Goal: Communication & Community: Connect with others

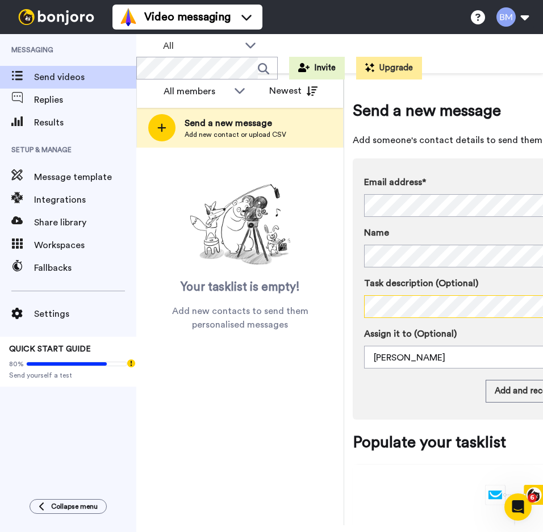
scroll to position [0, 142]
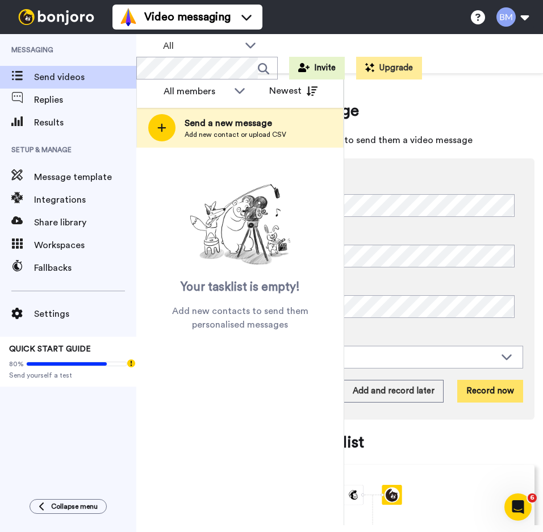
click at [493, 399] on button "Record now" at bounding box center [490, 391] width 66 height 23
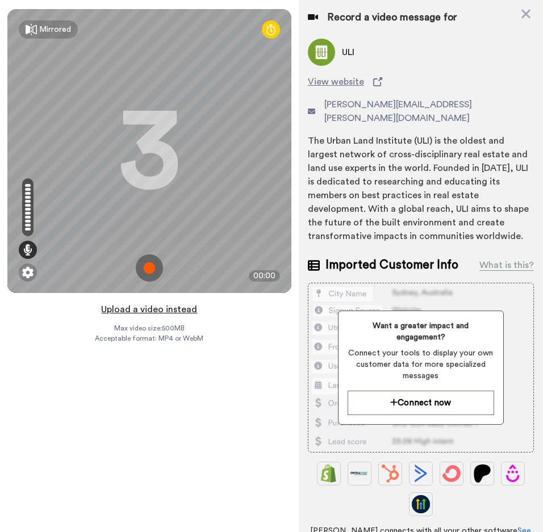
click at [157, 311] on button "Upload a video instead" at bounding box center [149, 309] width 103 height 15
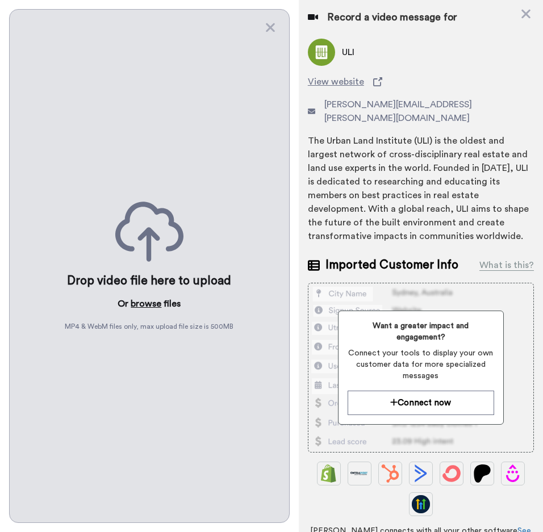
click at [148, 301] on button "browse" at bounding box center [146, 304] width 31 height 14
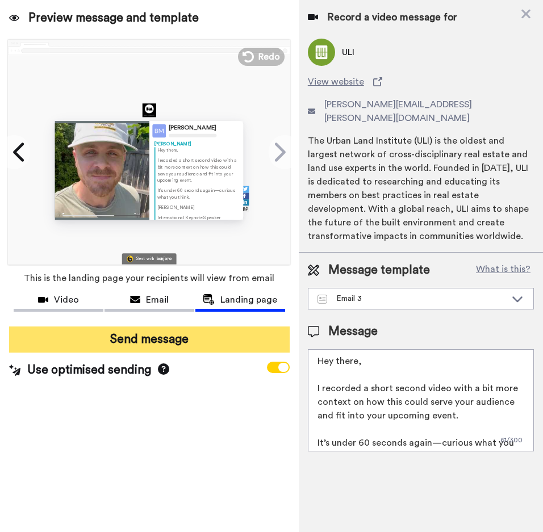
click at [142, 341] on button "Send message" at bounding box center [149, 340] width 281 height 26
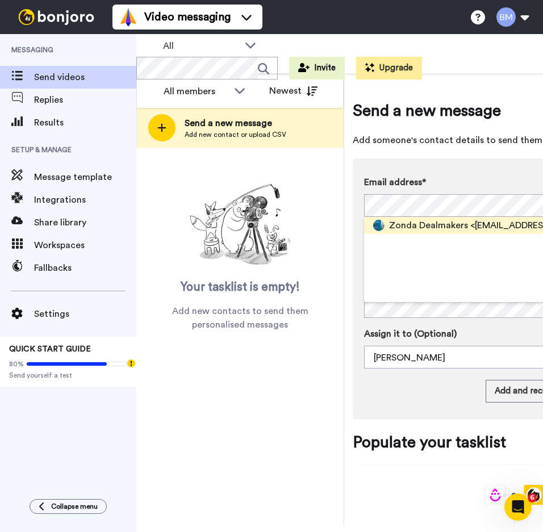
click at [426, 223] on span "Zonda Dealmakers" at bounding box center [428, 226] width 79 height 14
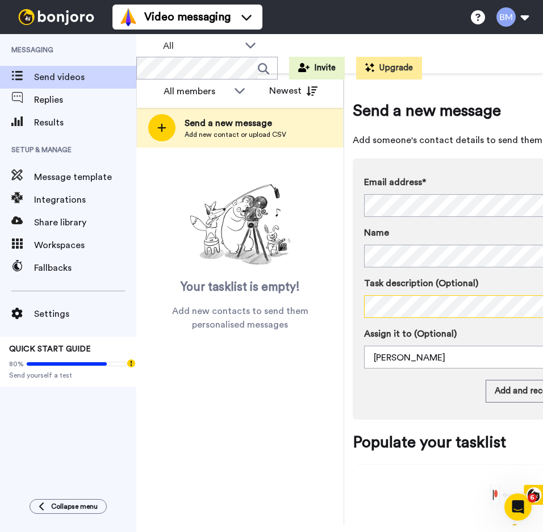
scroll to position [0, 142]
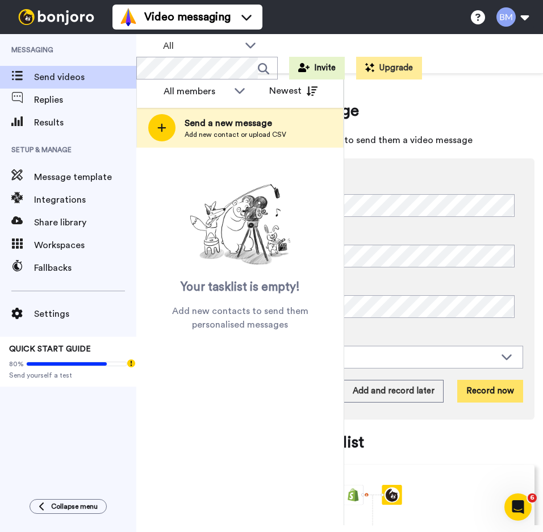
click at [468, 391] on button "Record now" at bounding box center [490, 391] width 66 height 23
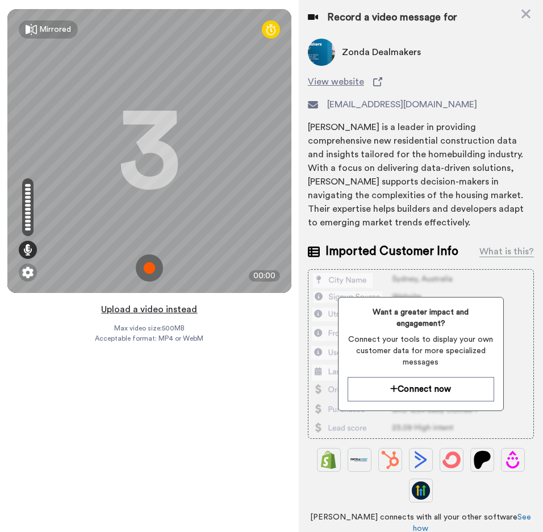
click at [150, 309] on button "Upload a video instead" at bounding box center [149, 309] width 103 height 15
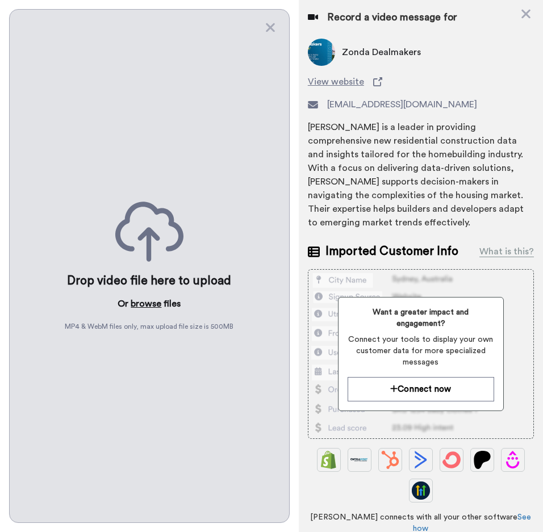
click at [147, 297] on button "browse" at bounding box center [146, 304] width 31 height 14
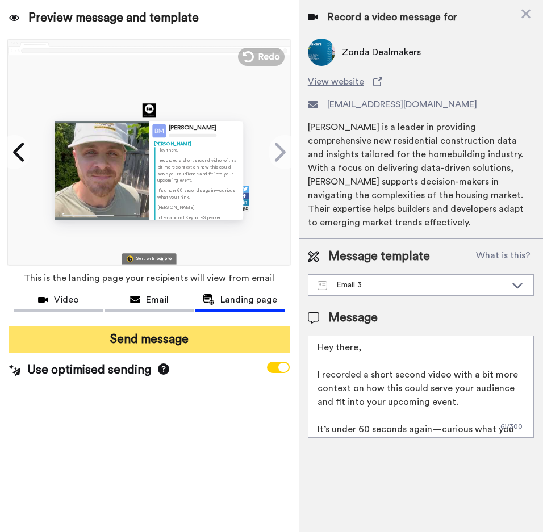
click at [139, 340] on button "Send message" at bounding box center [149, 340] width 281 height 26
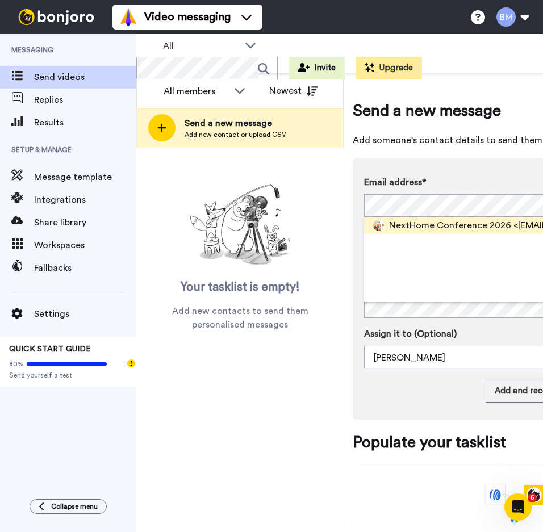
click at [425, 230] on span "NextHome Conference 2026" at bounding box center [450, 226] width 122 height 14
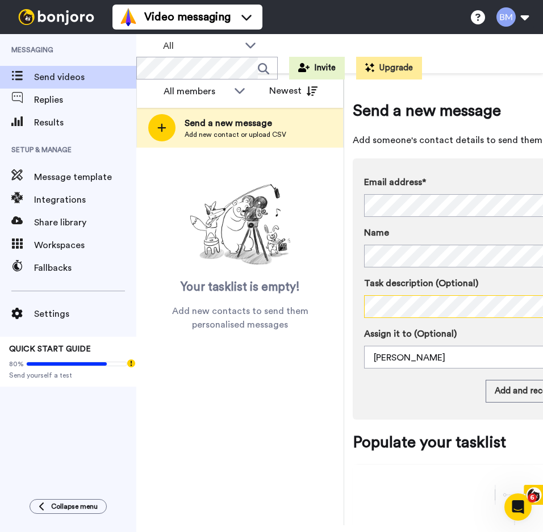
scroll to position [0, 142]
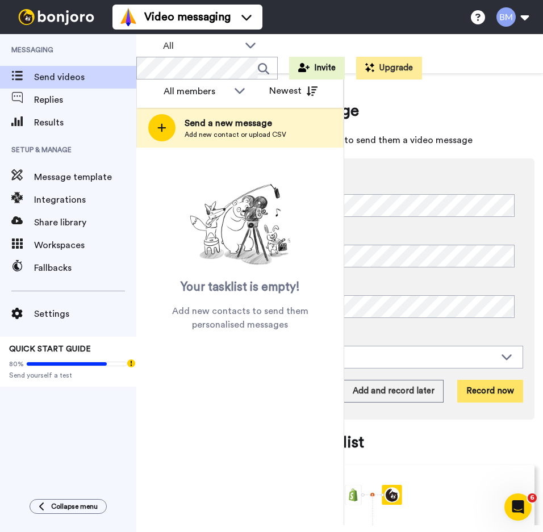
click at [478, 386] on button "Record now" at bounding box center [490, 391] width 66 height 23
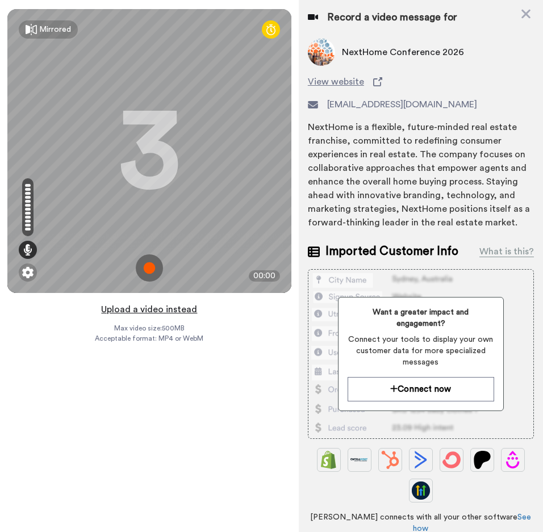
click at [171, 307] on button "Upload a video instead" at bounding box center [149, 309] width 103 height 15
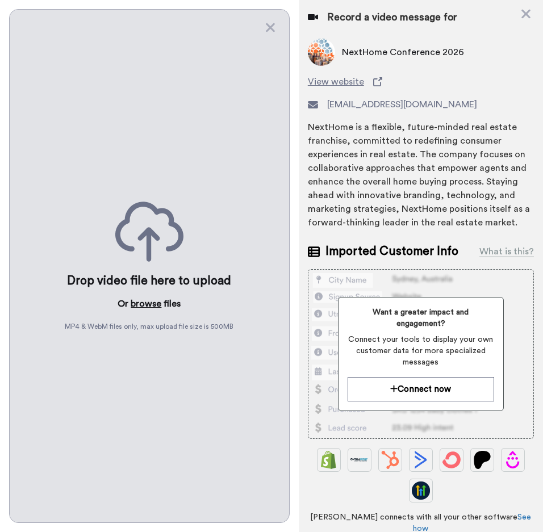
click at [152, 303] on button "browse" at bounding box center [146, 304] width 31 height 14
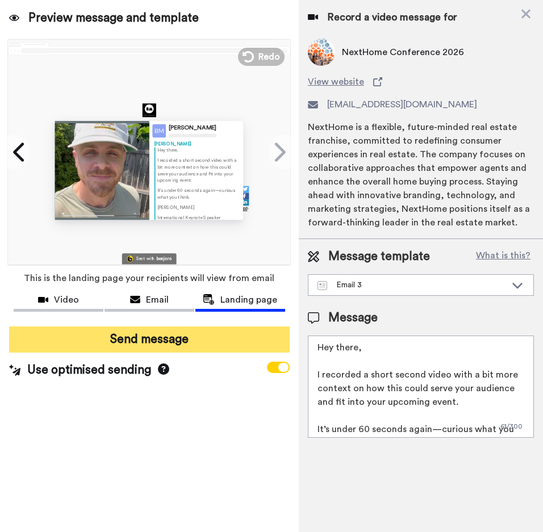
click at [134, 336] on button "Send message" at bounding box center [149, 340] width 281 height 26
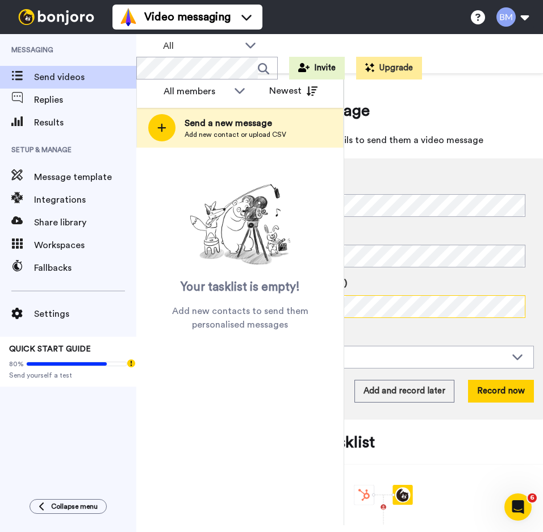
scroll to position [0, 142]
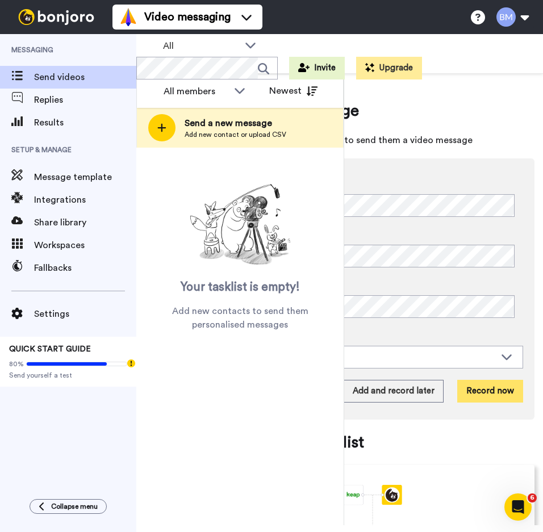
click at [478, 391] on button "Record now" at bounding box center [490, 391] width 66 height 23
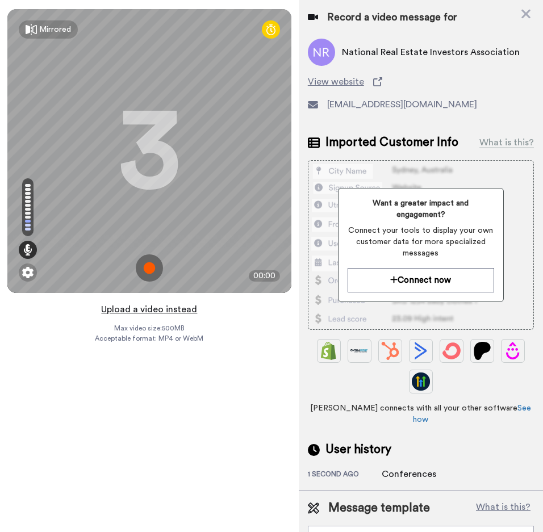
click at [160, 310] on button "Upload a video instead" at bounding box center [149, 309] width 103 height 15
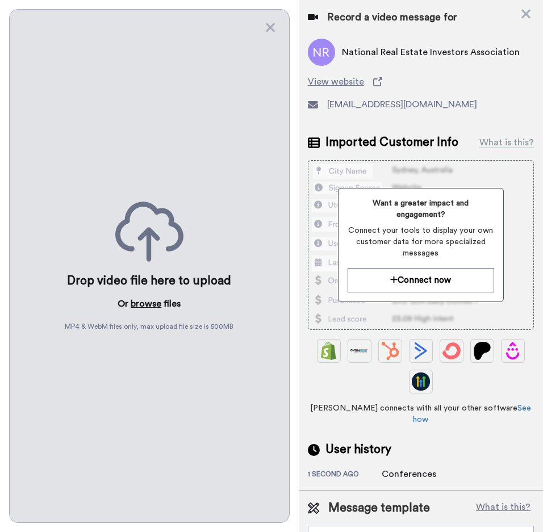
click at [147, 298] on button "browse" at bounding box center [146, 304] width 31 height 14
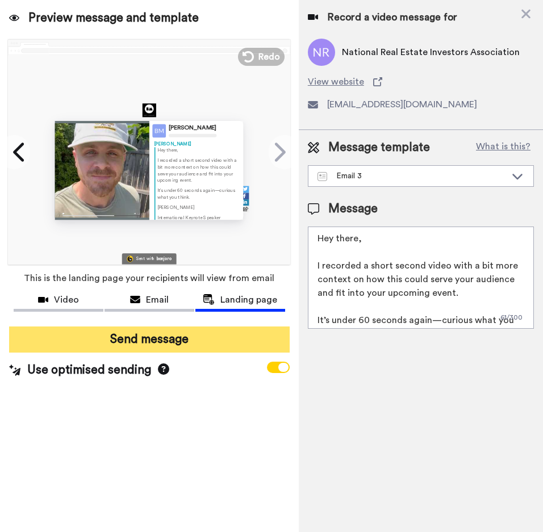
click at [140, 342] on button "Send message" at bounding box center [149, 340] width 281 height 26
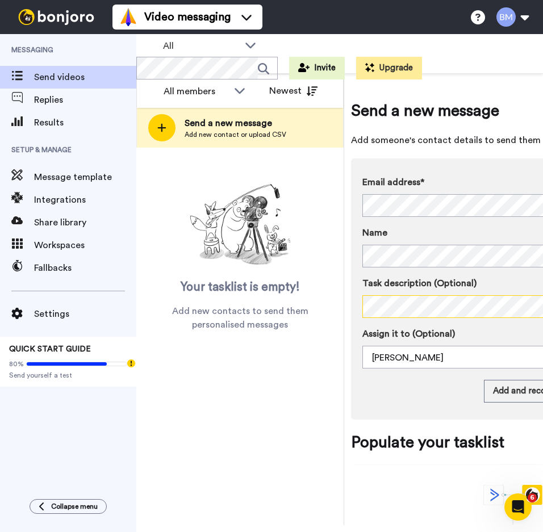
scroll to position [0, 142]
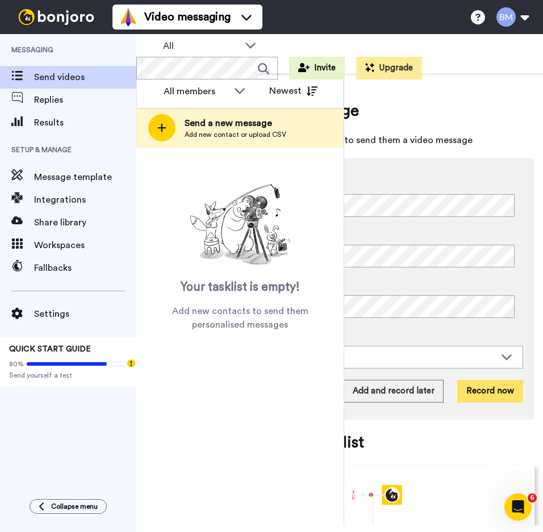
click at [474, 395] on button "Record now" at bounding box center [490, 391] width 66 height 23
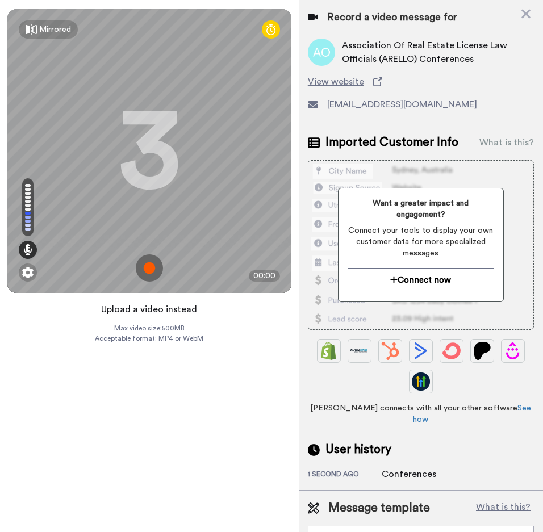
click at [160, 309] on button "Upload a video instead" at bounding box center [149, 309] width 103 height 15
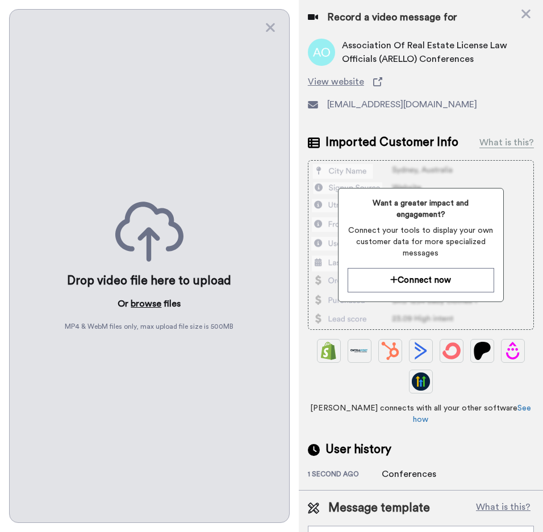
click at [151, 297] on button "browse" at bounding box center [146, 304] width 31 height 14
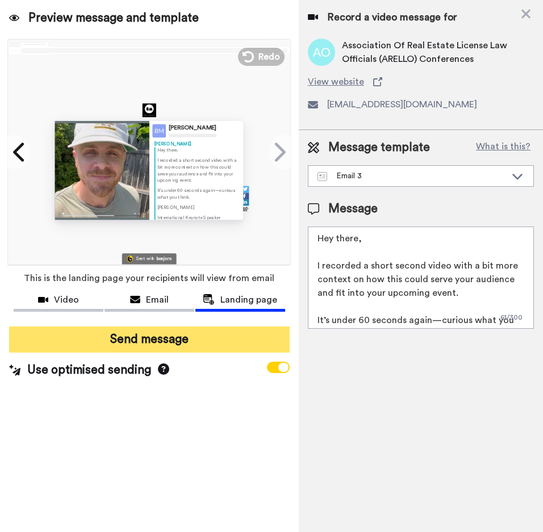
click at [242, 341] on button "Send message" at bounding box center [149, 340] width 281 height 26
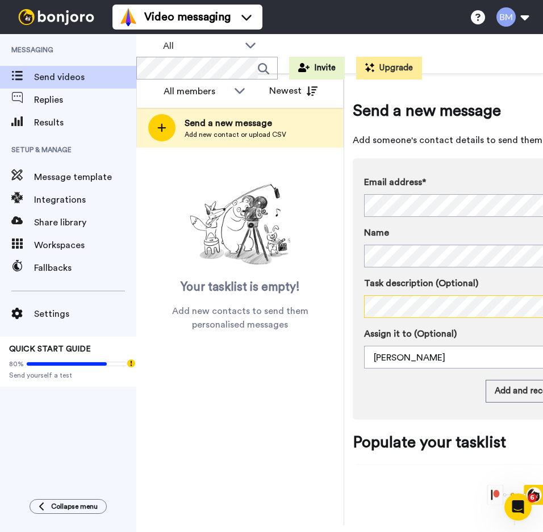
scroll to position [0, 142]
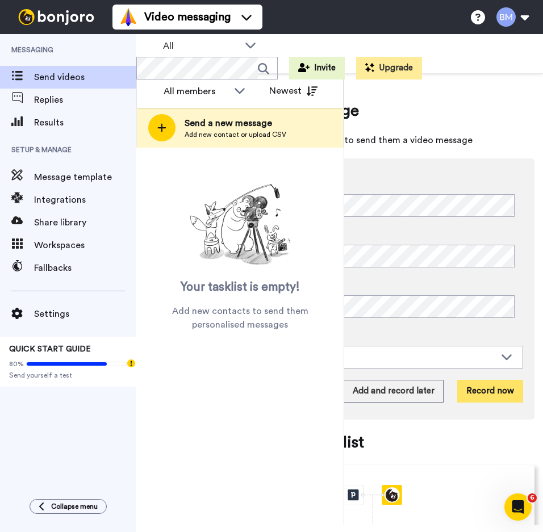
click at [492, 393] on button "Record now" at bounding box center [490, 391] width 66 height 23
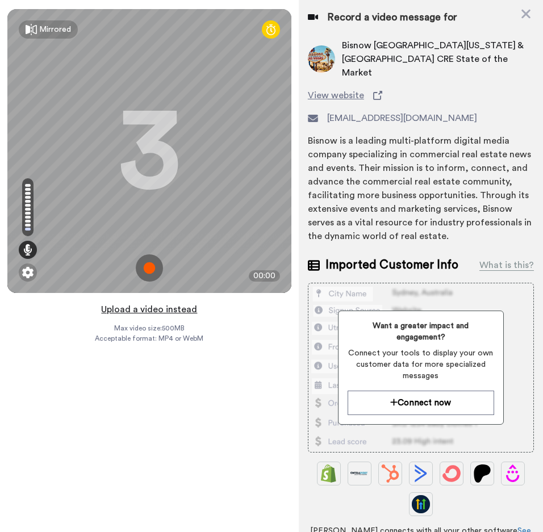
click at [109, 311] on button "Upload a video instead" at bounding box center [149, 309] width 103 height 15
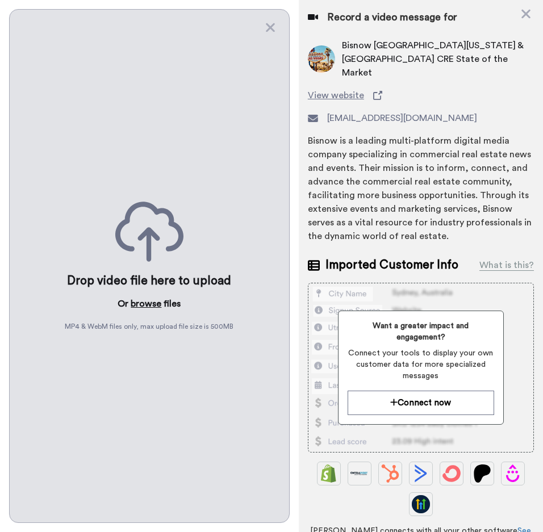
click at [147, 299] on button "browse" at bounding box center [146, 304] width 31 height 14
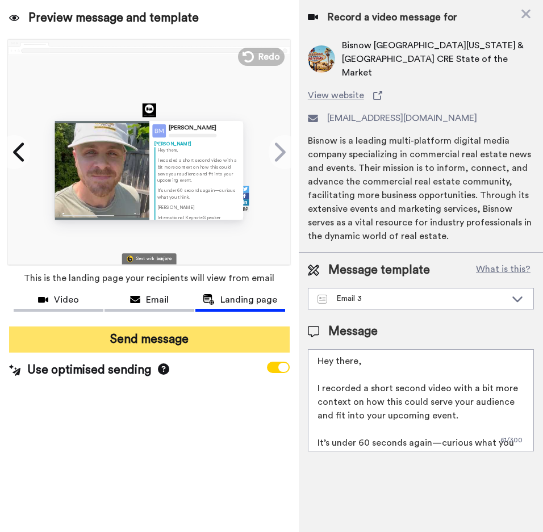
click at [232, 336] on button "Send message" at bounding box center [149, 340] width 281 height 26
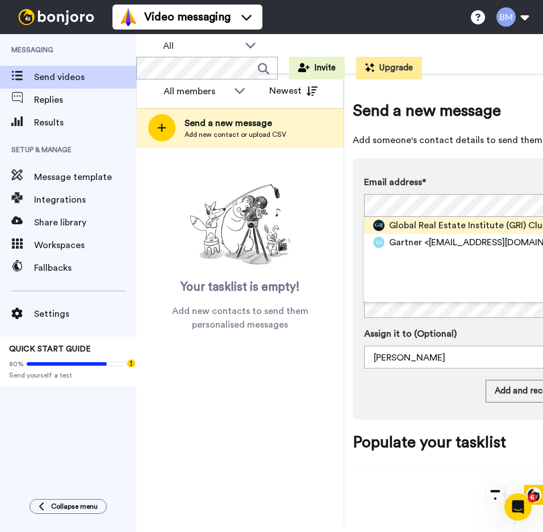
click at [432, 224] on span "Global Real Estate Institute (GRI) Club meetings" at bounding box center [489, 226] width 200 height 14
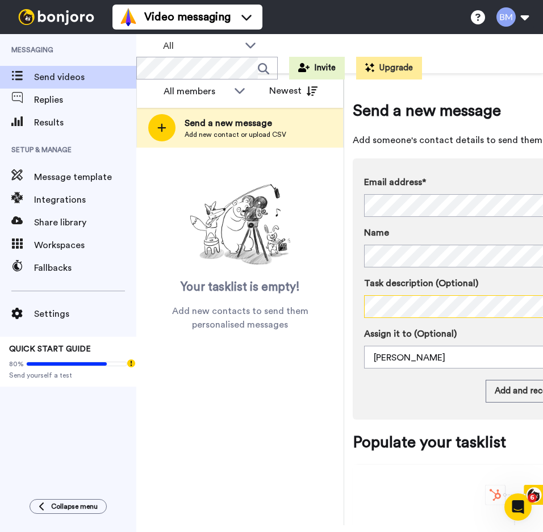
scroll to position [0, 142]
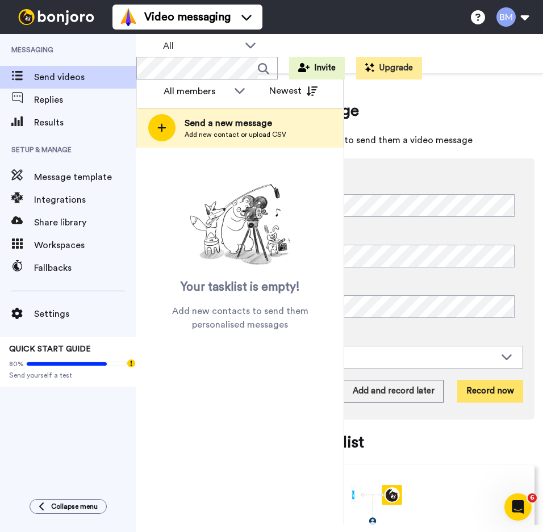
click at [483, 390] on button "Record now" at bounding box center [490, 391] width 66 height 23
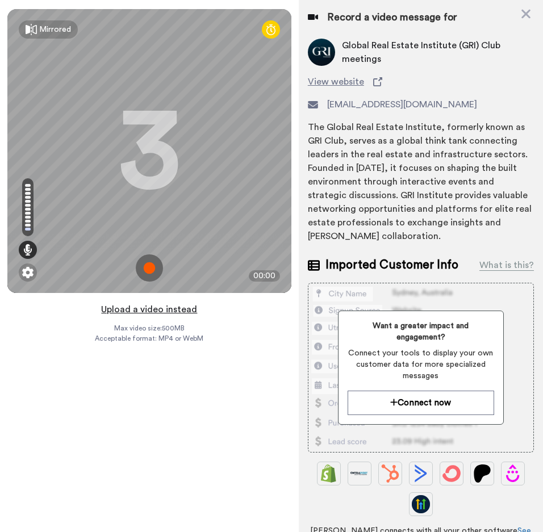
click at [167, 307] on button "Upload a video instead" at bounding box center [149, 309] width 103 height 15
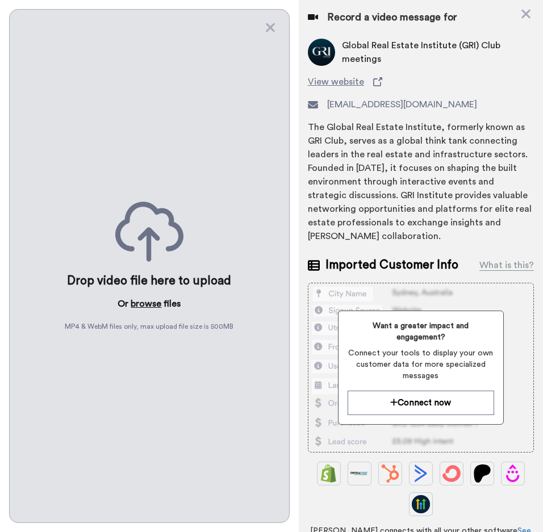
click at [151, 299] on button "browse" at bounding box center [146, 304] width 31 height 14
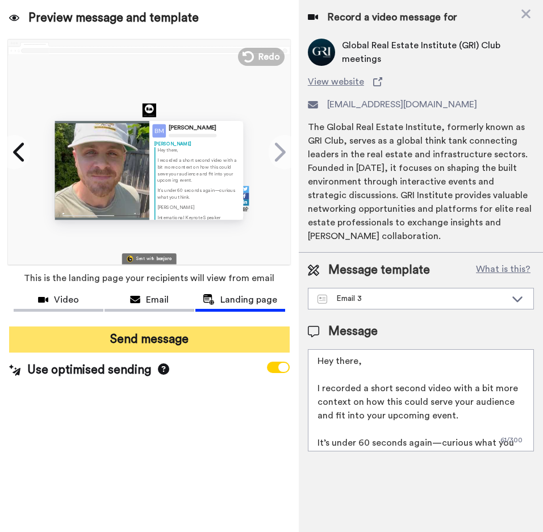
click at [181, 332] on button "Send message" at bounding box center [149, 340] width 281 height 26
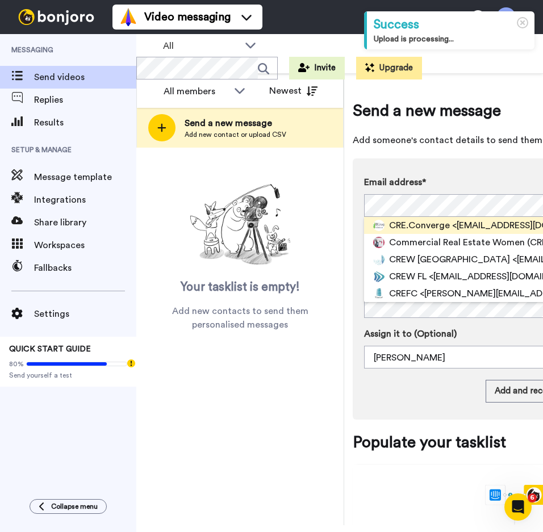
click at [406, 228] on span "CRE.Converge" at bounding box center [419, 226] width 61 height 14
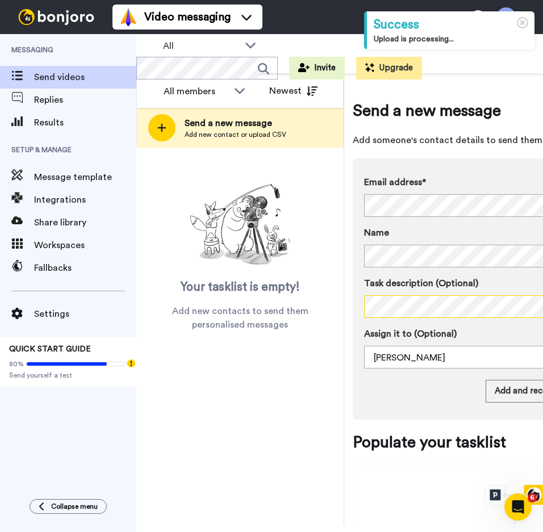
scroll to position [0, 142]
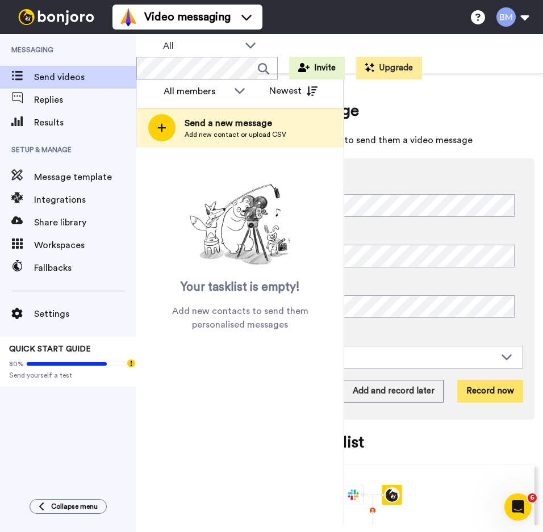
click at [472, 395] on button "Record now" at bounding box center [490, 391] width 66 height 23
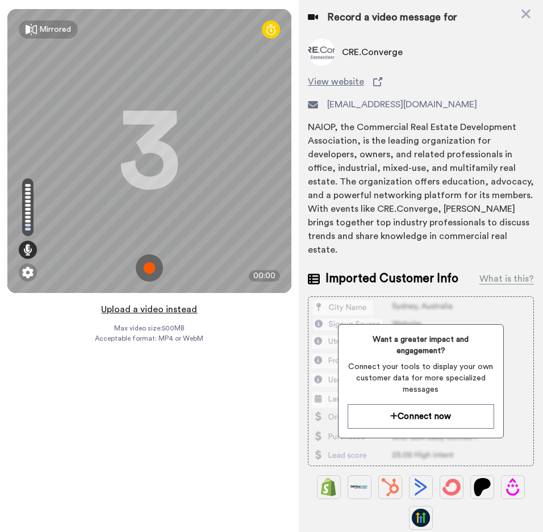
click at [177, 310] on button "Upload a video instead" at bounding box center [149, 309] width 103 height 15
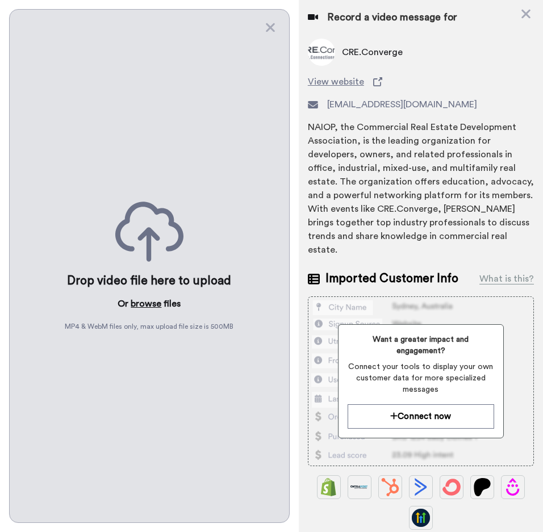
click at [153, 303] on button "browse" at bounding box center [146, 304] width 31 height 14
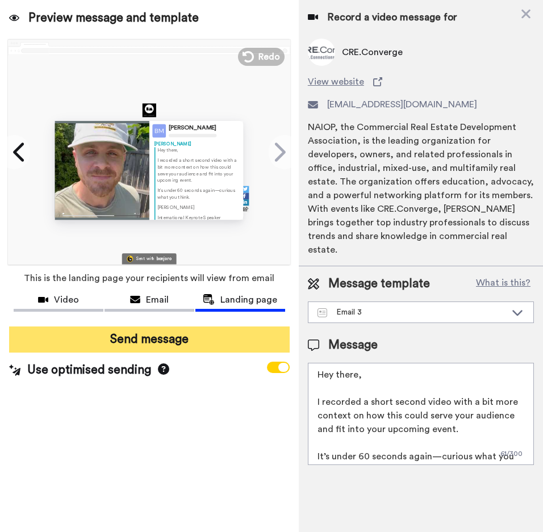
click at [194, 343] on button "Send message" at bounding box center [149, 340] width 281 height 26
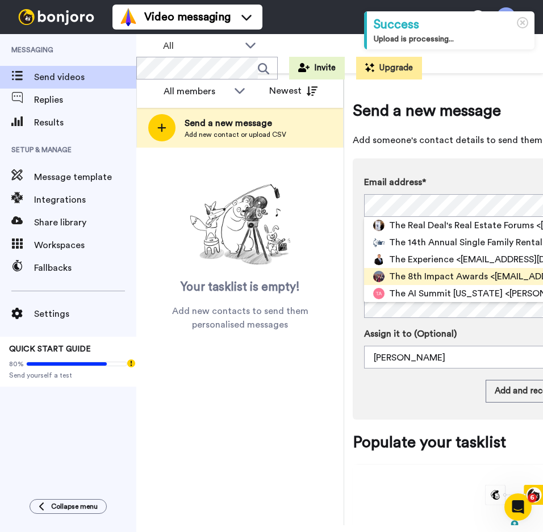
click at [432, 280] on span "The 8th Impact Awards" at bounding box center [438, 277] width 99 height 14
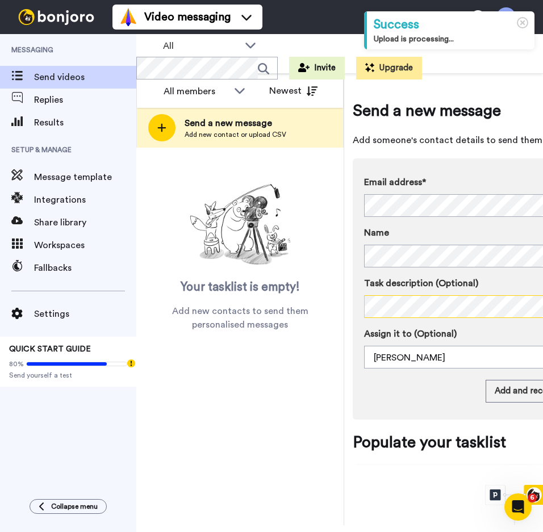
scroll to position [0, 142]
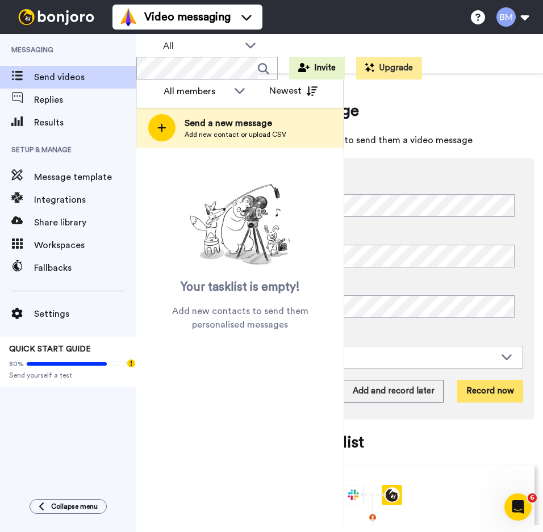
click at [496, 395] on button "Record now" at bounding box center [490, 391] width 66 height 23
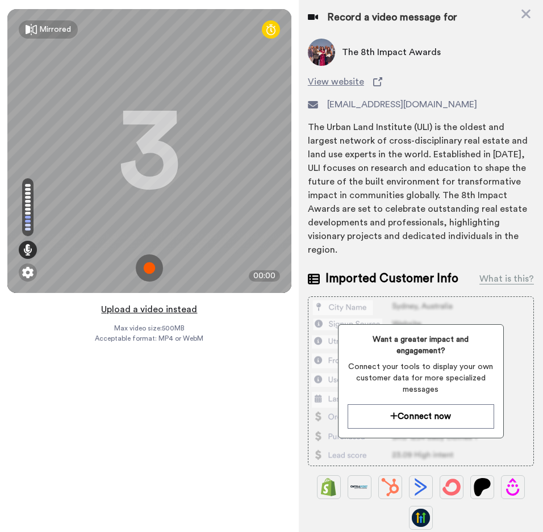
click at [172, 308] on button "Upload a video instead" at bounding box center [149, 309] width 103 height 15
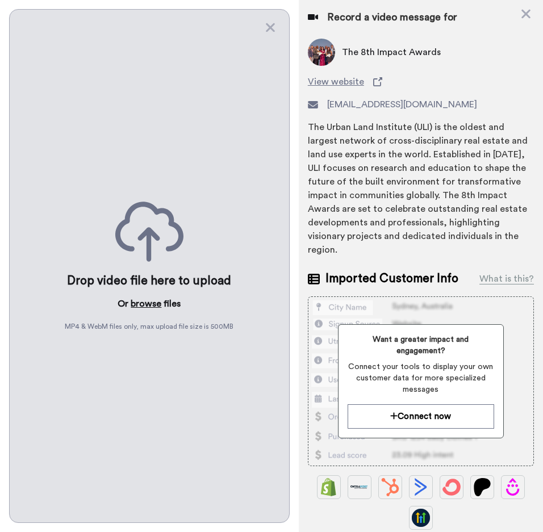
click at [149, 306] on button "browse" at bounding box center [146, 304] width 31 height 14
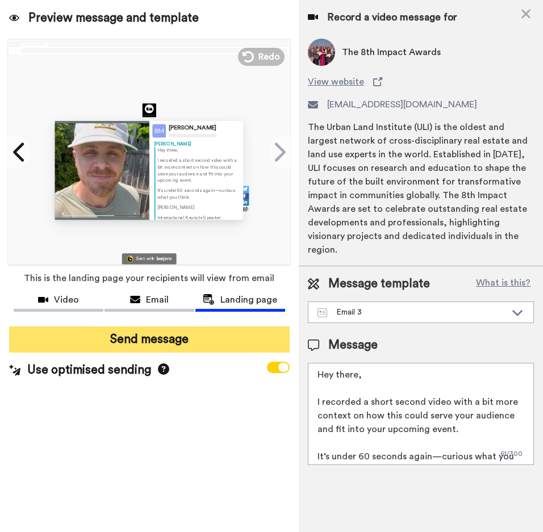
click at [119, 343] on button "Send message" at bounding box center [149, 340] width 281 height 26
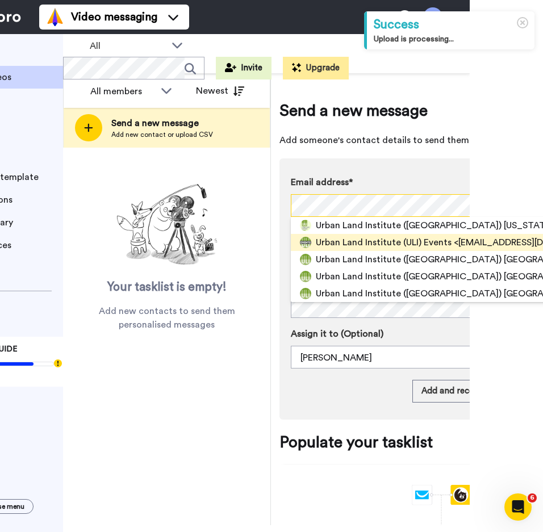
scroll to position [0, 74]
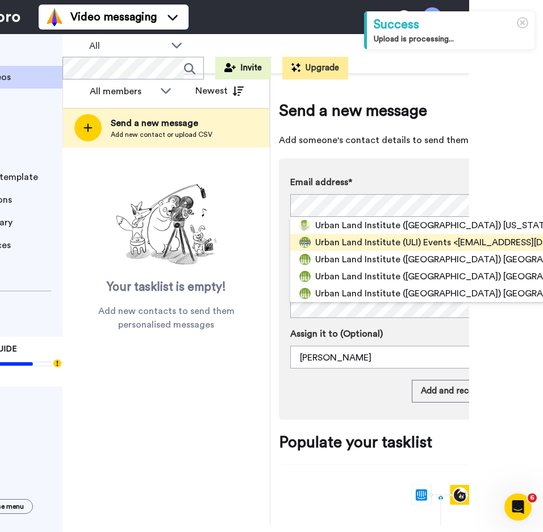
click at [451, 246] on div "Urban Land Institute (ULI) Events <customerservice@uli.org>" at bounding box center [463, 243] width 297 height 14
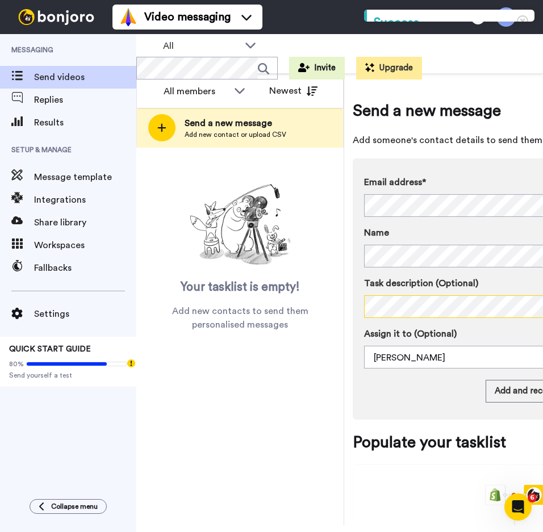
scroll to position [0, 142]
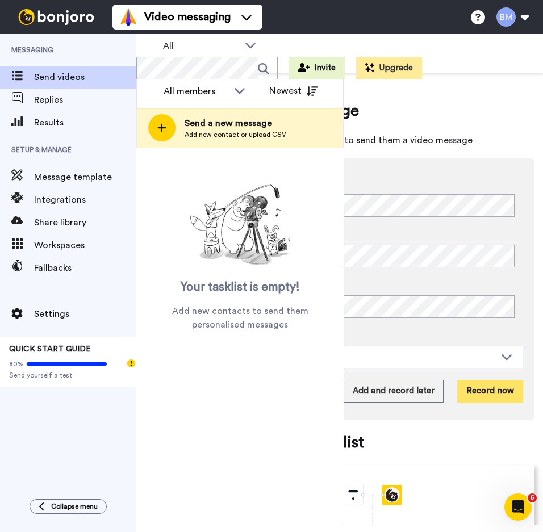
click at [485, 389] on button "Record now" at bounding box center [490, 391] width 66 height 23
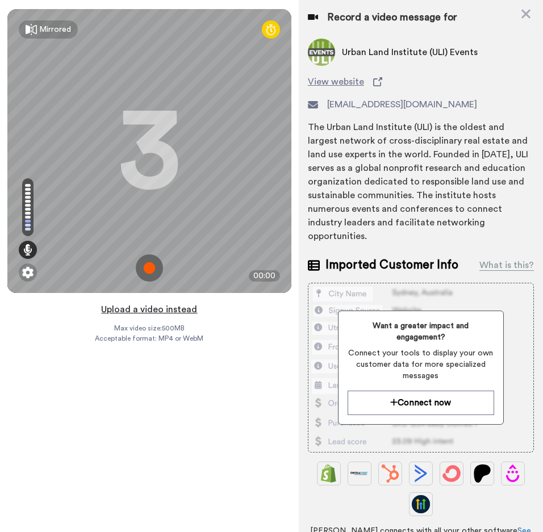
click at [165, 311] on button "Upload a video instead" at bounding box center [149, 309] width 103 height 15
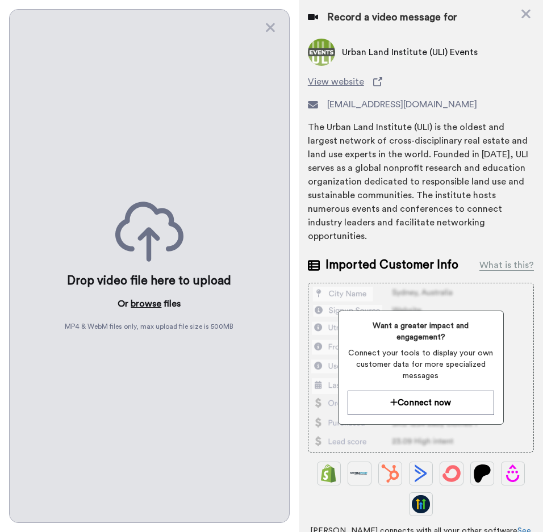
click at [147, 299] on button "browse" at bounding box center [146, 304] width 31 height 14
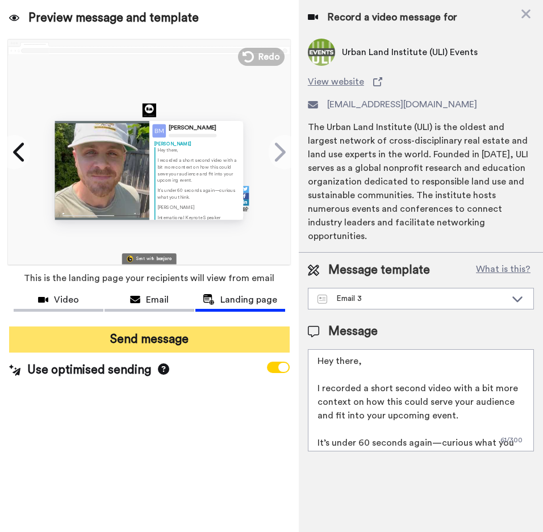
click at [126, 338] on button "Send message" at bounding box center [149, 340] width 281 height 26
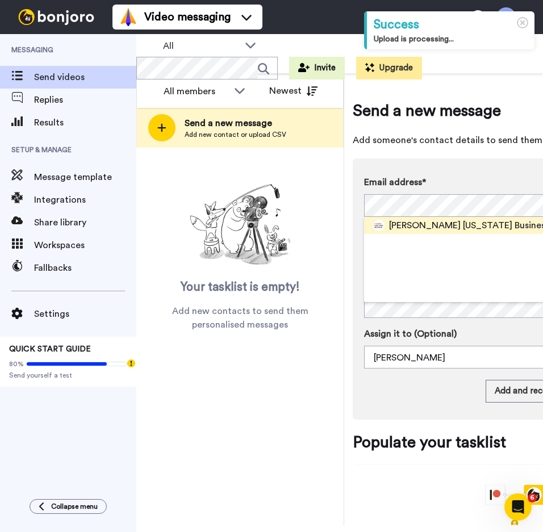
click at [411, 227] on span "[PERSON_NAME] [US_STATE] Business Events" at bounding box center [484, 226] width 190 height 14
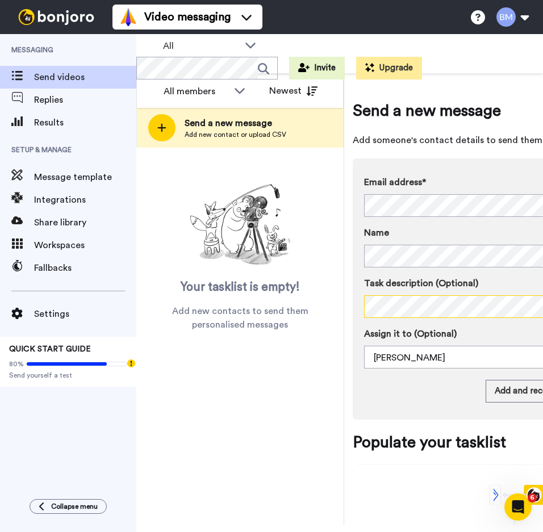
scroll to position [0, 142]
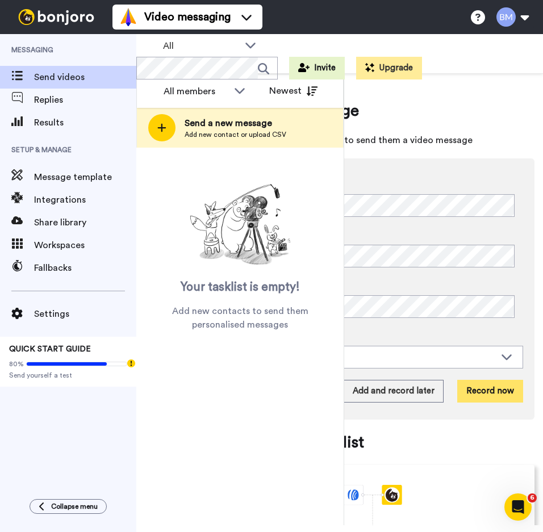
click at [488, 388] on button "Record now" at bounding box center [490, 391] width 66 height 23
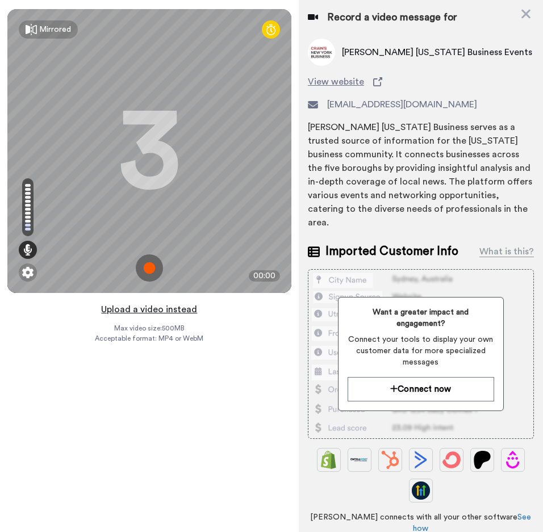
click at [170, 312] on button "Upload a video instead" at bounding box center [149, 309] width 103 height 15
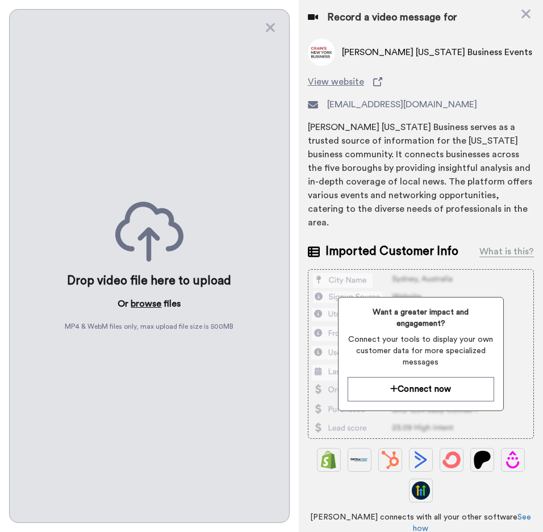
click at [136, 299] on button "browse" at bounding box center [146, 304] width 31 height 14
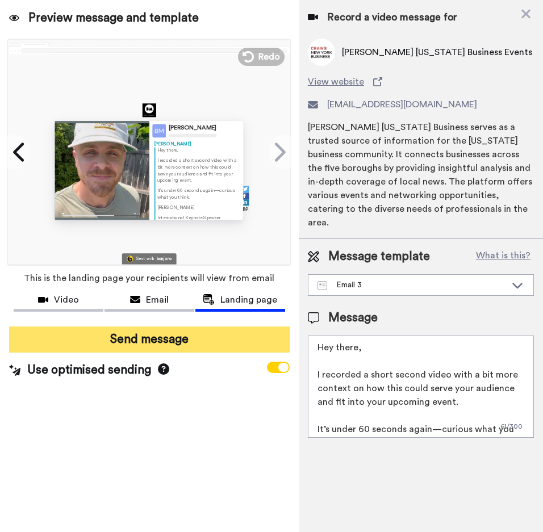
click at [146, 348] on button "Send message" at bounding box center [149, 340] width 281 height 26
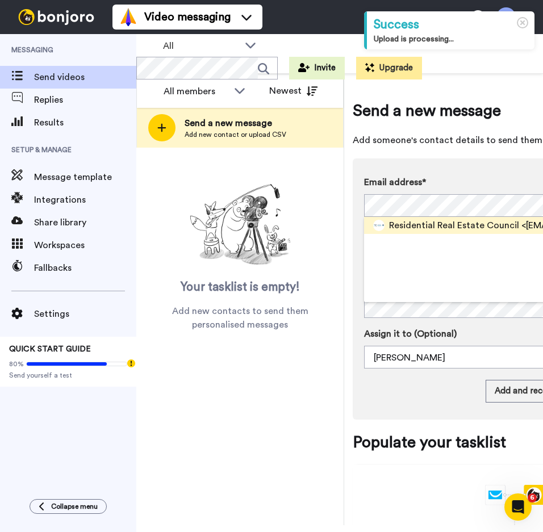
click at [434, 226] on span "Residential Real Estate Council" at bounding box center [454, 226] width 130 height 14
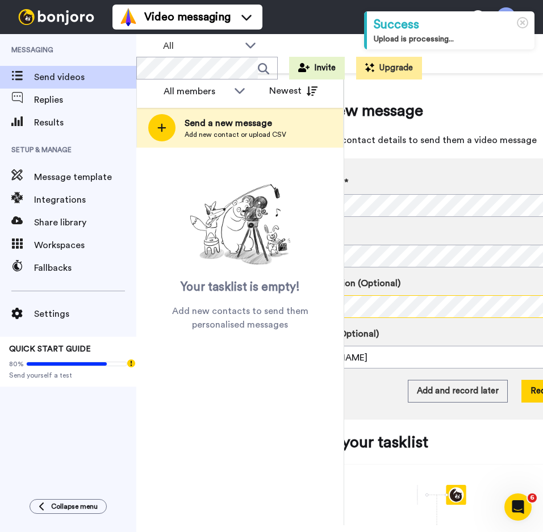
scroll to position [0, 88]
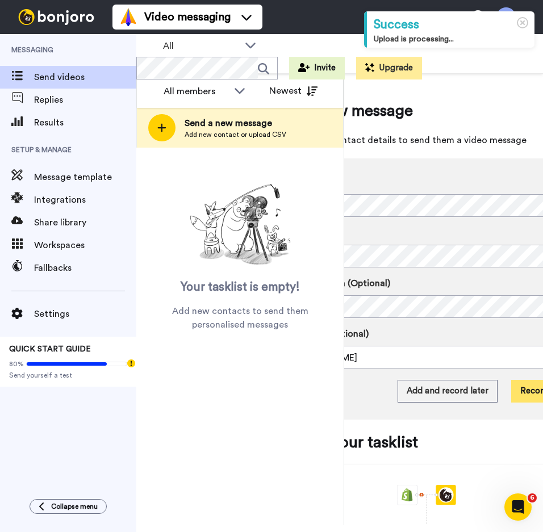
click at [528, 388] on button "Record now" at bounding box center [544, 391] width 66 height 23
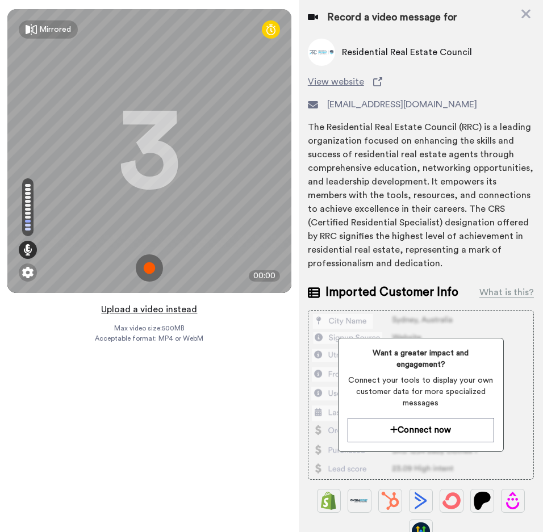
click at [142, 313] on button "Upload a video instead" at bounding box center [149, 309] width 103 height 15
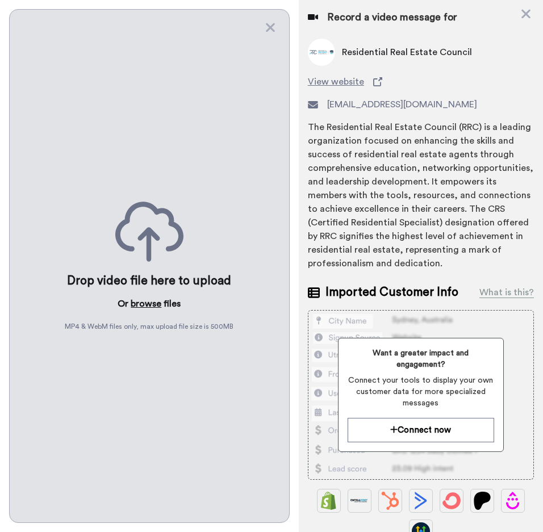
click at [149, 300] on button "browse" at bounding box center [146, 304] width 31 height 14
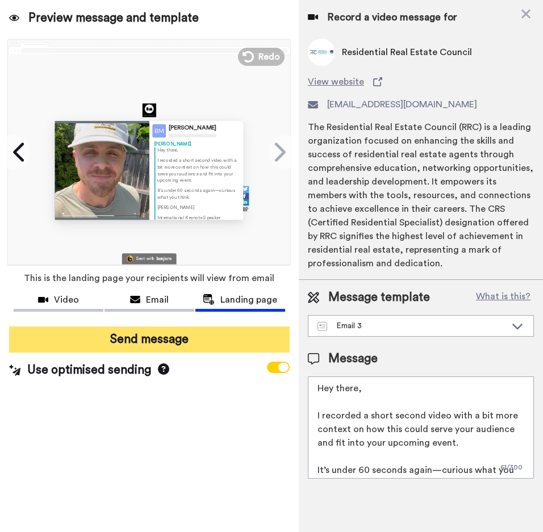
click at [176, 340] on button "Send message" at bounding box center [149, 340] width 281 height 26
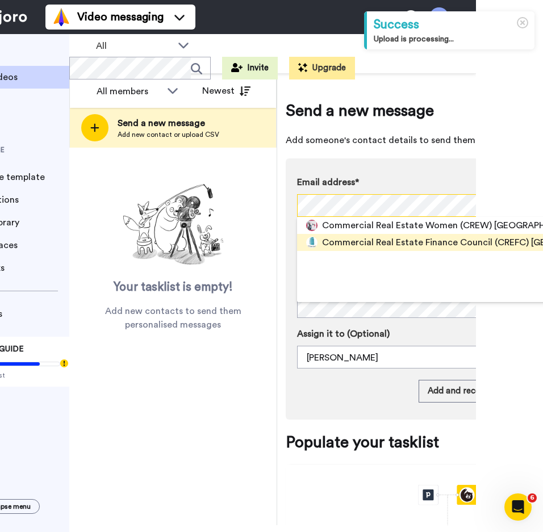
scroll to position [0, 68]
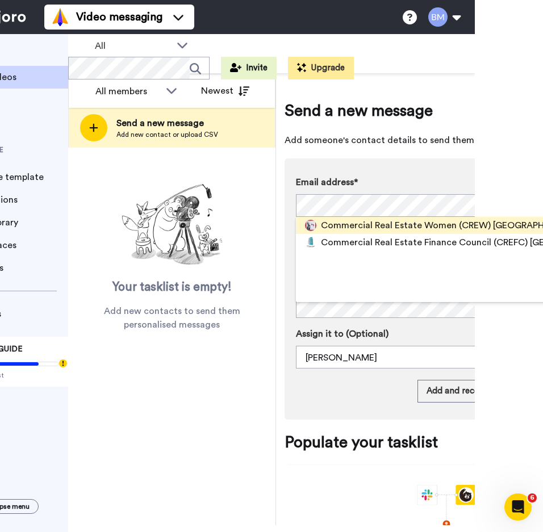
click at [403, 222] on span "Commercial Real Estate Women (CREW) [GEOGRAPHIC_DATA] Events" at bounding box center [468, 226] width 295 height 14
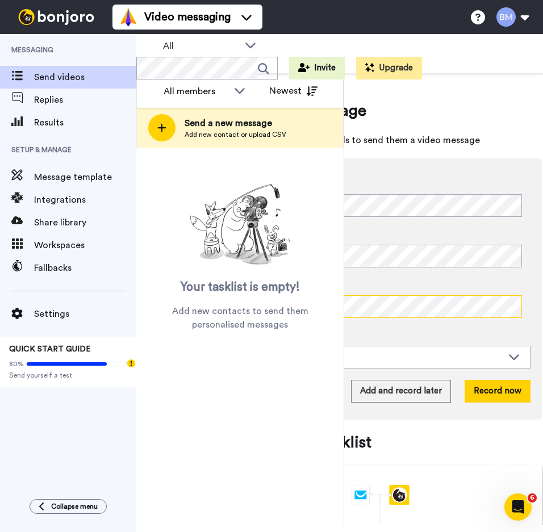
scroll to position [0, 142]
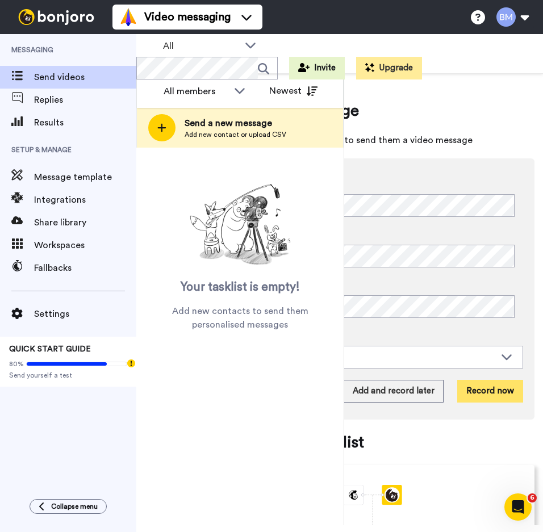
click at [486, 387] on button "Record now" at bounding box center [490, 391] width 66 height 23
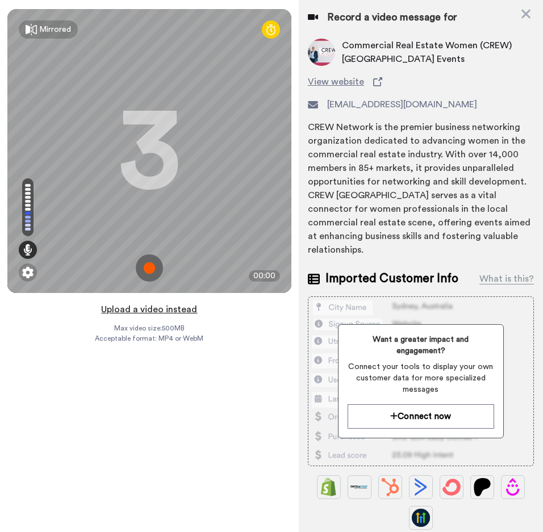
click at [152, 303] on button "Upload a video instead" at bounding box center [149, 309] width 103 height 15
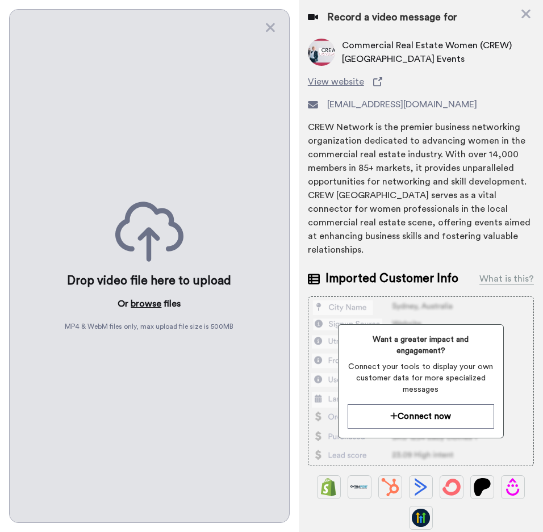
click at [145, 298] on button "browse" at bounding box center [146, 304] width 31 height 14
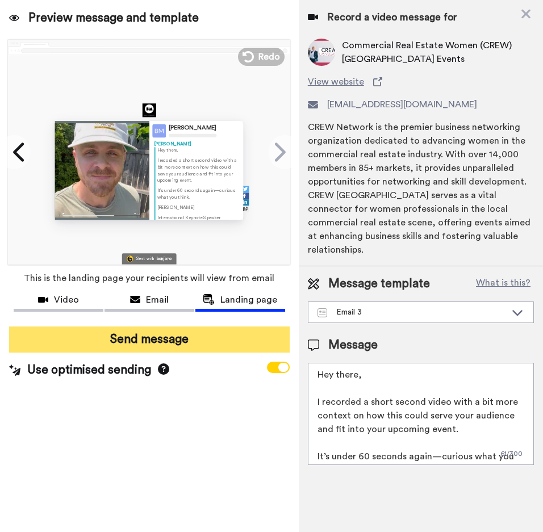
click at [165, 344] on button "Send message" at bounding box center [149, 340] width 281 height 26
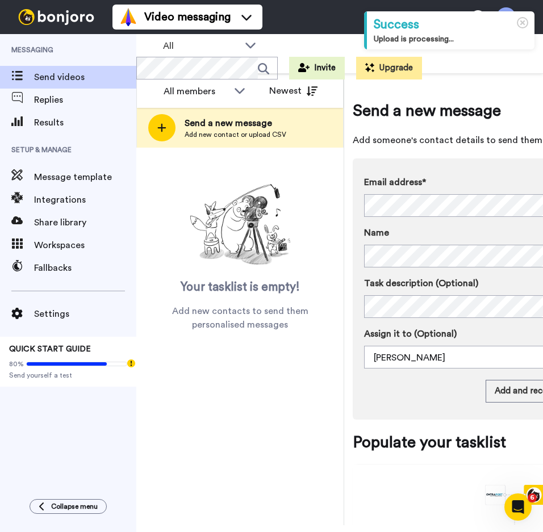
click at [407, 268] on div "Email address* CREFC <[PERSON_NAME][EMAIL_ADDRESS][PERSON_NAME][DOMAIN_NAME]> N…" at bounding box center [514, 272] width 301 height 193
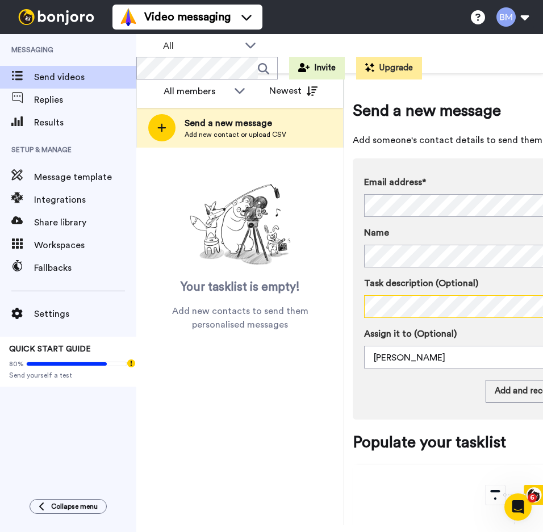
scroll to position [0, 142]
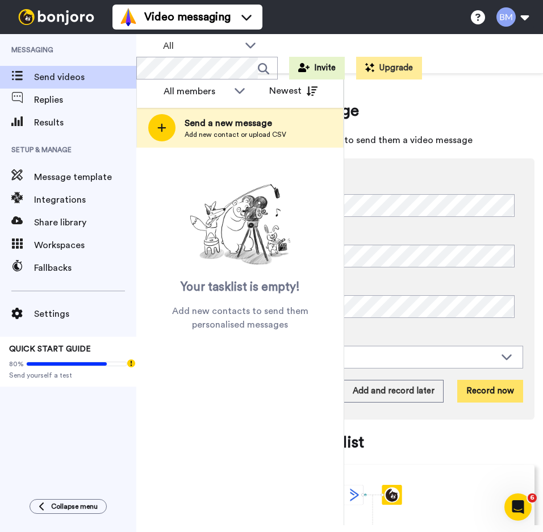
click at [491, 391] on button "Record now" at bounding box center [490, 391] width 66 height 23
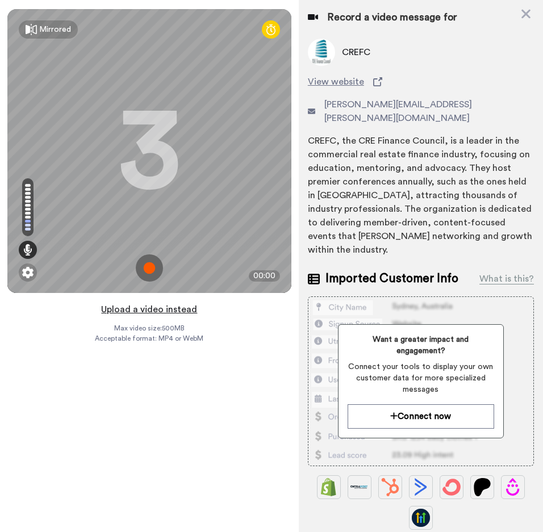
click at [169, 306] on button "Upload a video instead" at bounding box center [149, 309] width 103 height 15
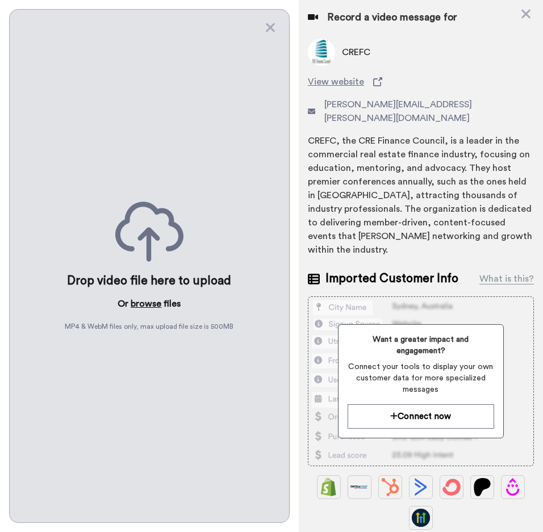
click at [144, 306] on button "browse" at bounding box center [146, 304] width 31 height 14
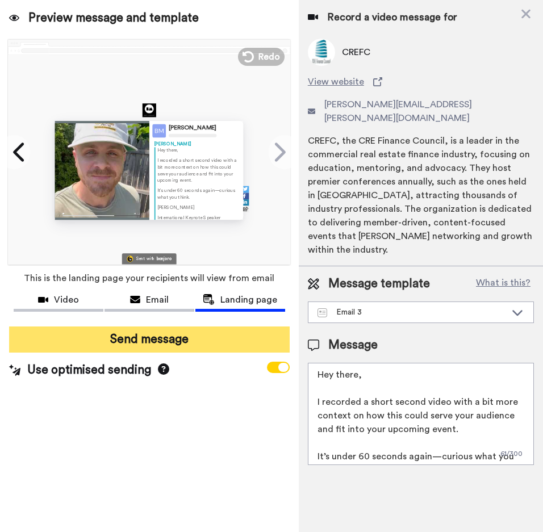
click at [156, 338] on button "Send message" at bounding box center [149, 340] width 281 height 26
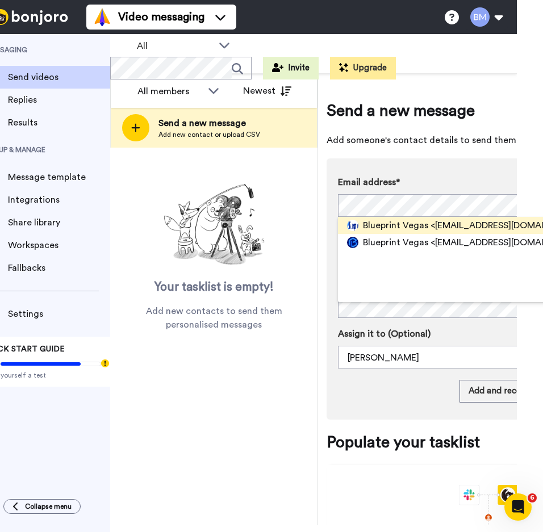
scroll to position [0, 28]
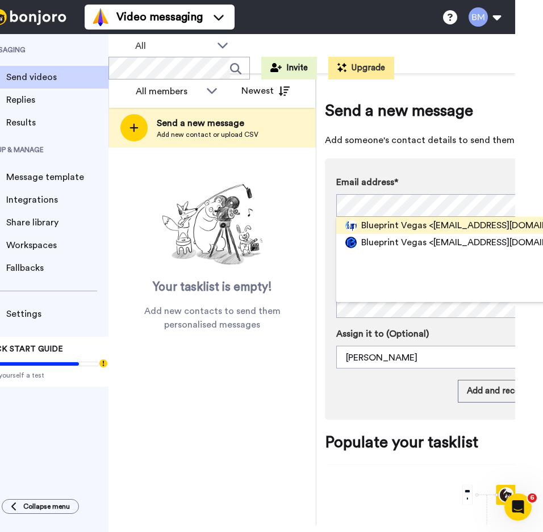
click at [447, 230] on span "<blueprint@visitblueprint.com>" at bounding box center [508, 226] width 159 height 14
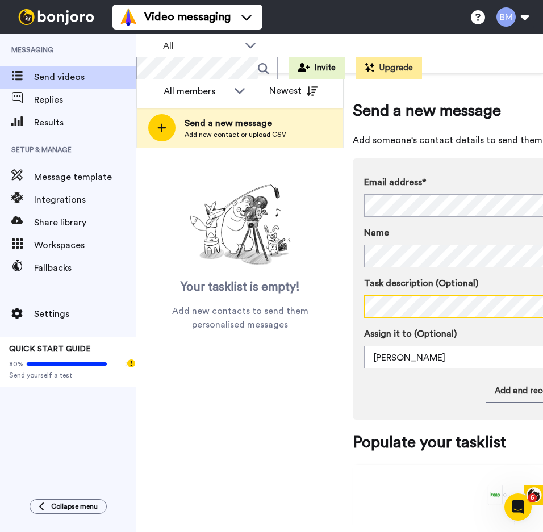
scroll to position [0, 142]
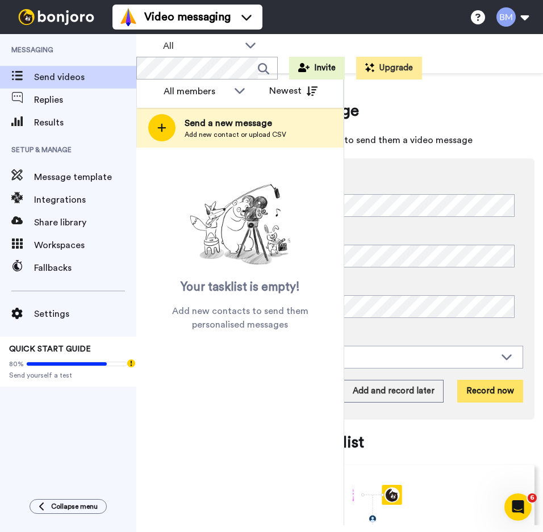
click at [480, 389] on button "Record now" at bounding box center [490, 391] width 66 height 23
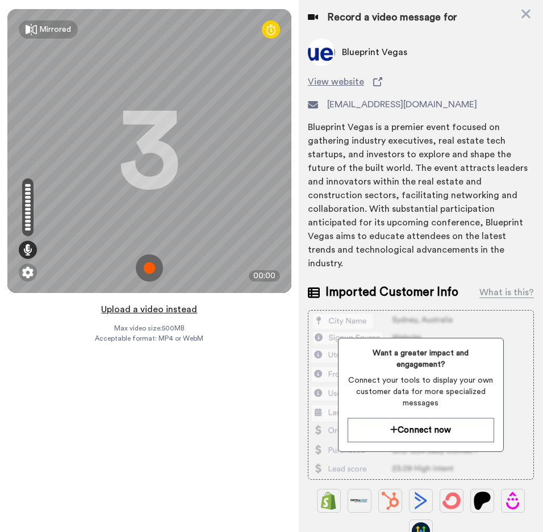
click at [115, 312] on button "Upload a video instead" at bounding box center [149, 309] width 103 height 15
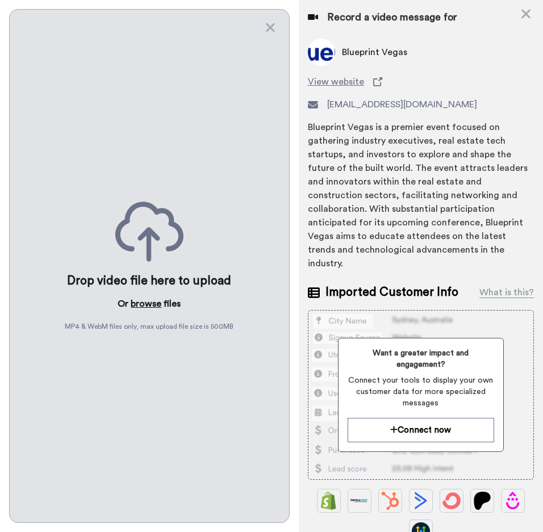
click at [143, 298] on button "browse" at bounding box center [146, 304] width 31 height 14
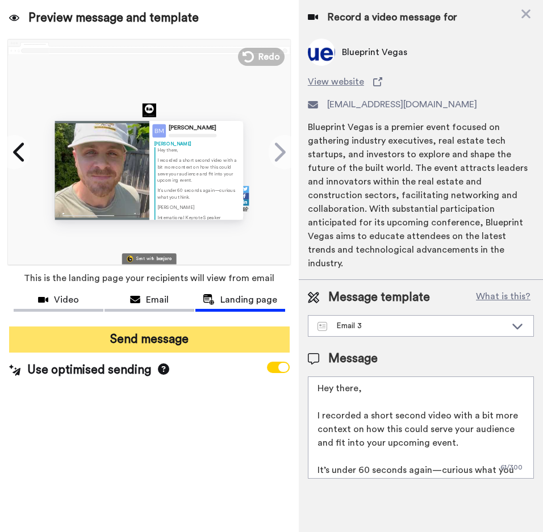
click at [226, 338] on button "Send message" at bounding box center [149, 340] width 281 height 26
